Goal: Communication & Community: Answer question/provide support

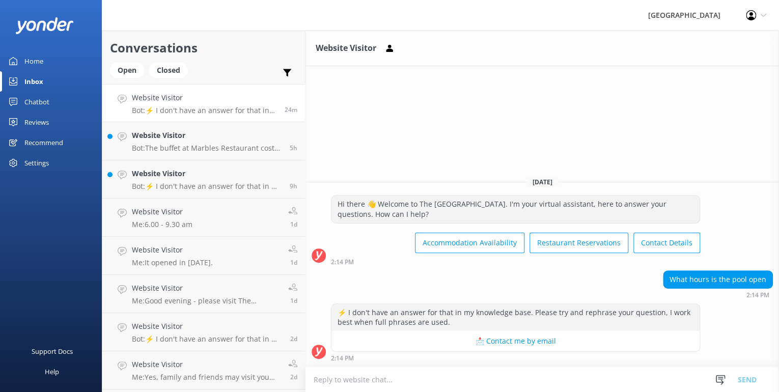
click at [335, 381] on textarea at bounding box center [543, 379] width 474 height 25
type textarea "pool hours are 7am to 9pm"
click at [733, 373] on button "Send" at bounding box center [747, 379] width 38 height 25
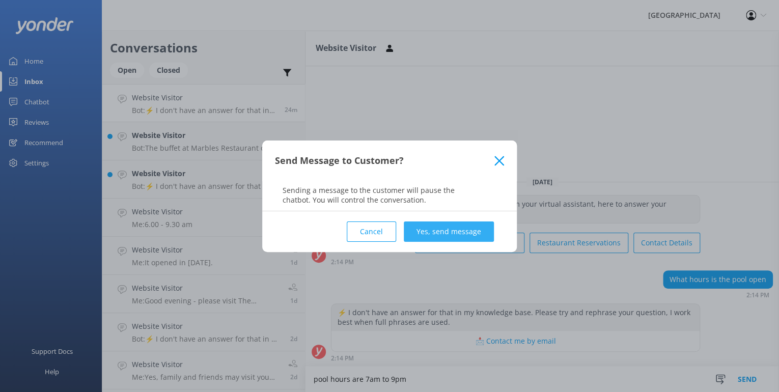
click at [430, 228] on button "Yes, send message" at bounding box center [449, 232] width 90 height 20
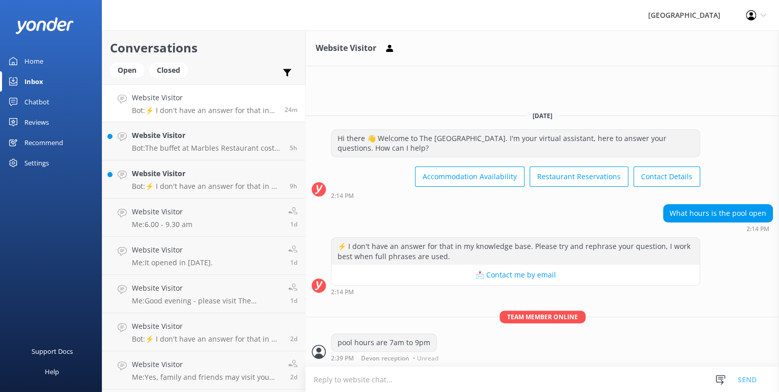
click at [426, 119] on div "[DATE]" at bounding box center [543, 115] width 474 height 11
